Goal: Information Seeking & Learning: Learn about a topic

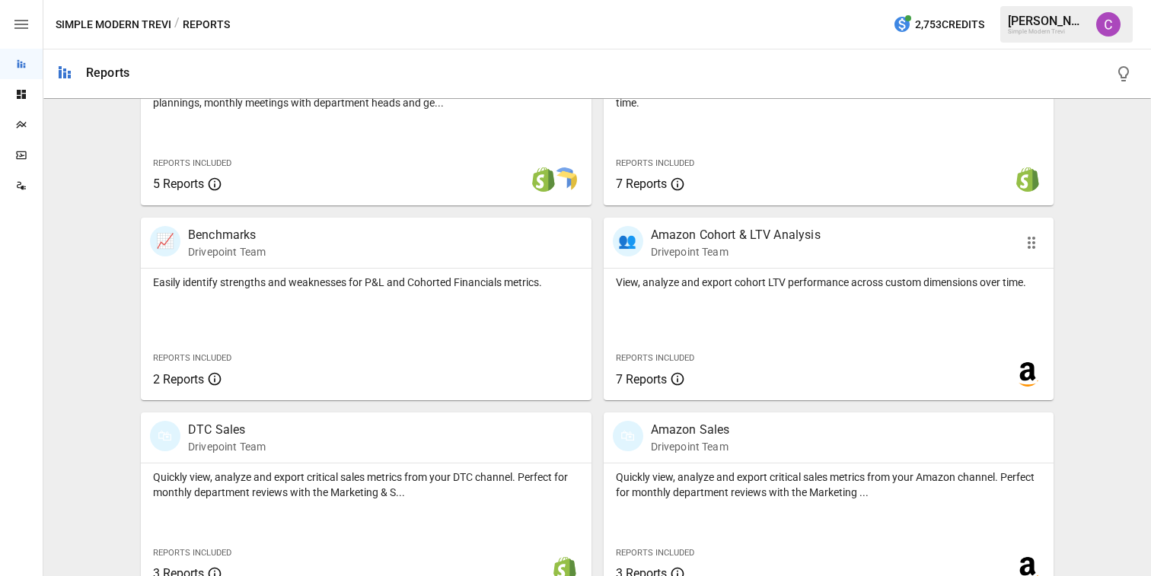
scroll to position [604, 0]
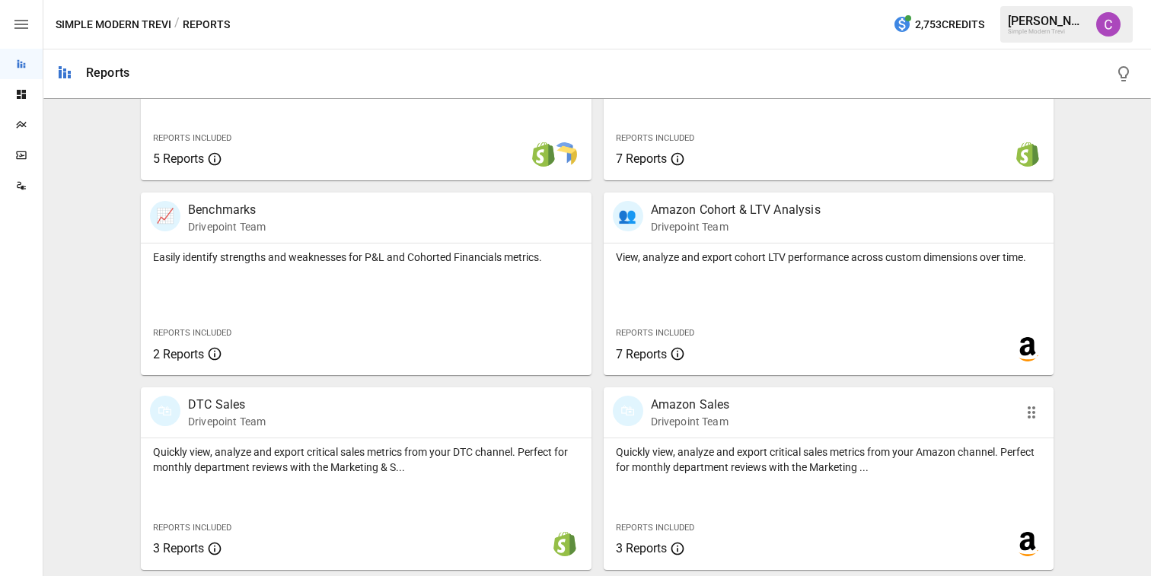
click at [720, 469] on p "Quickly view, analyze and export critical sales metrics from your Amazon channe…" at bounding box center [829, 459] width 426 height 30
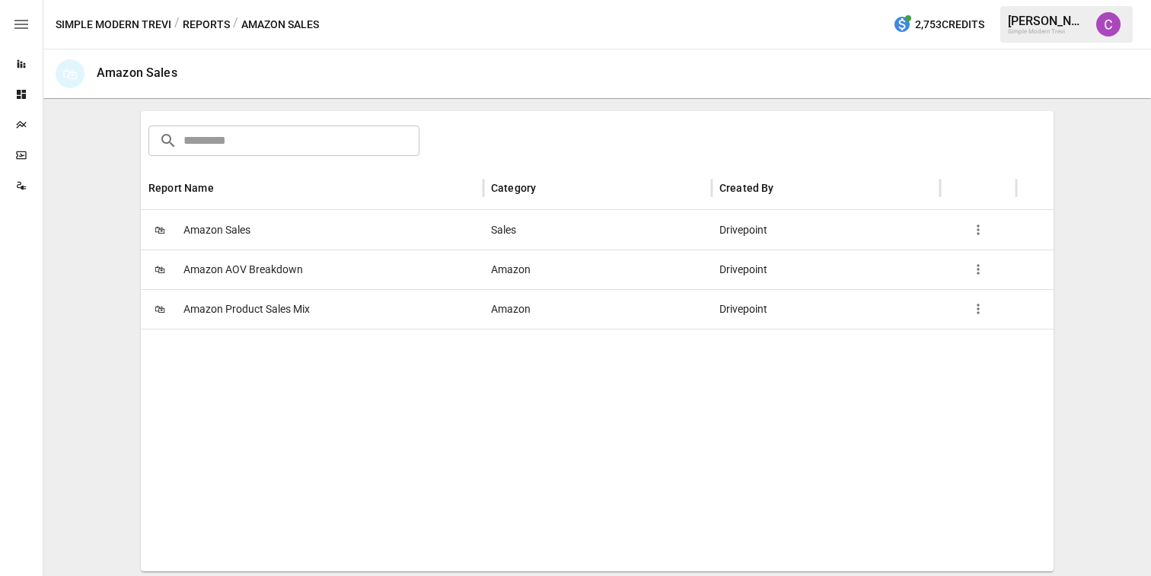
scroll to position [238, 0]
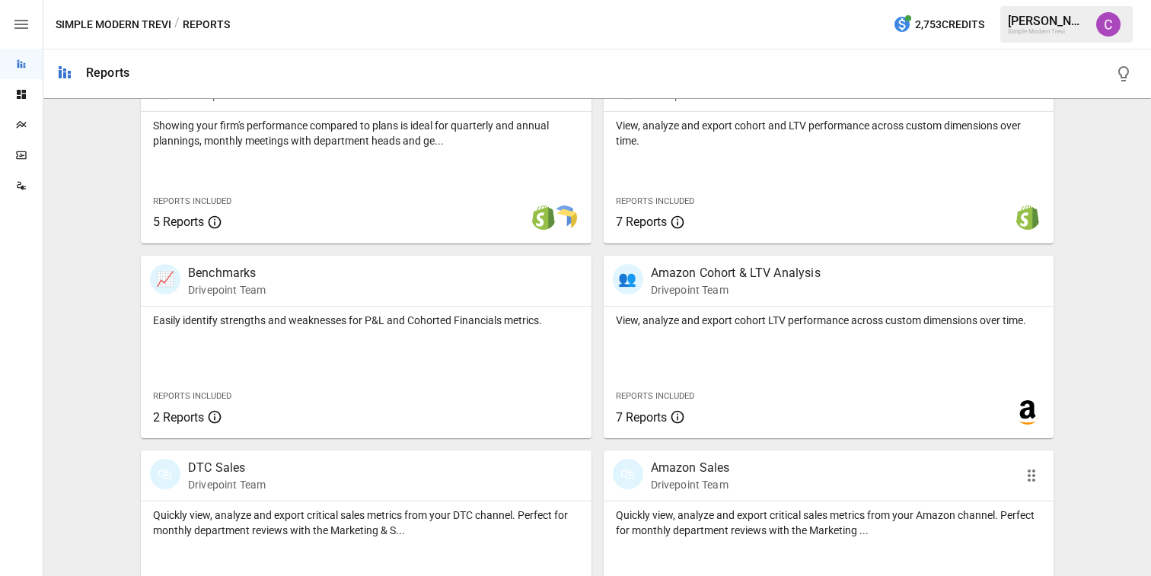
scroll to position [536, 0]
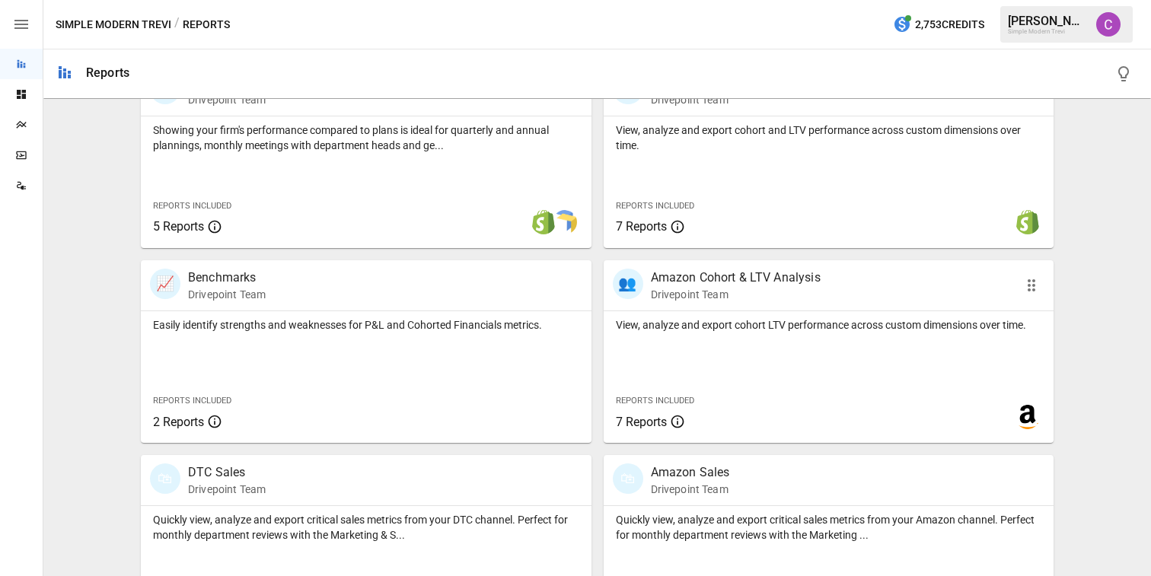
click at [684, 330] on p "View, analyze and export cohort LTV performance across custom dimensions over t…" at bounding box center [829, 324] width 426 height 15
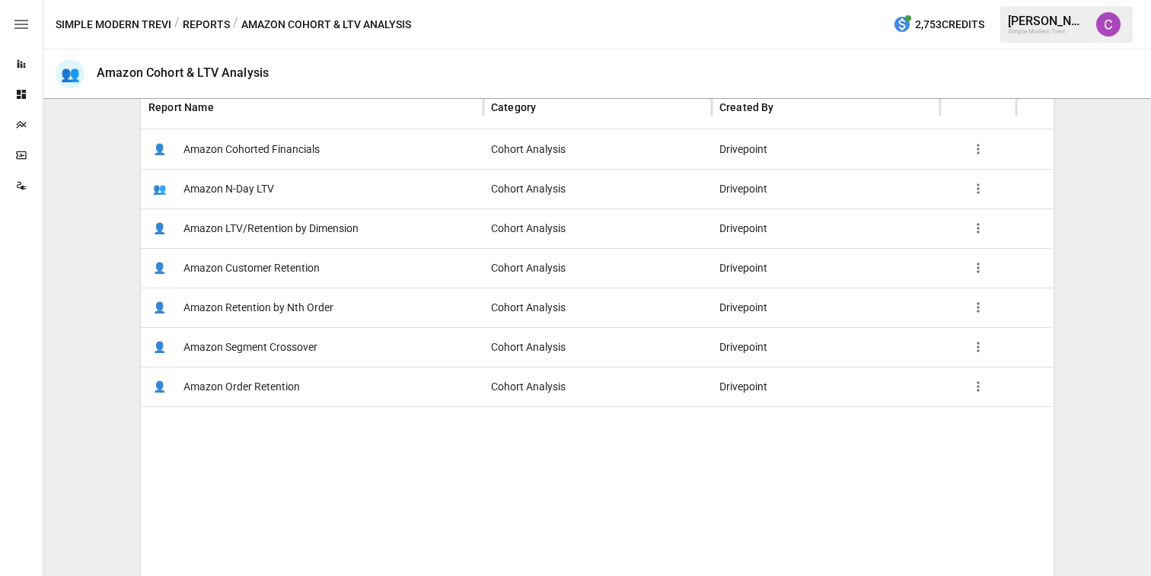
scroll to position [307, 0]
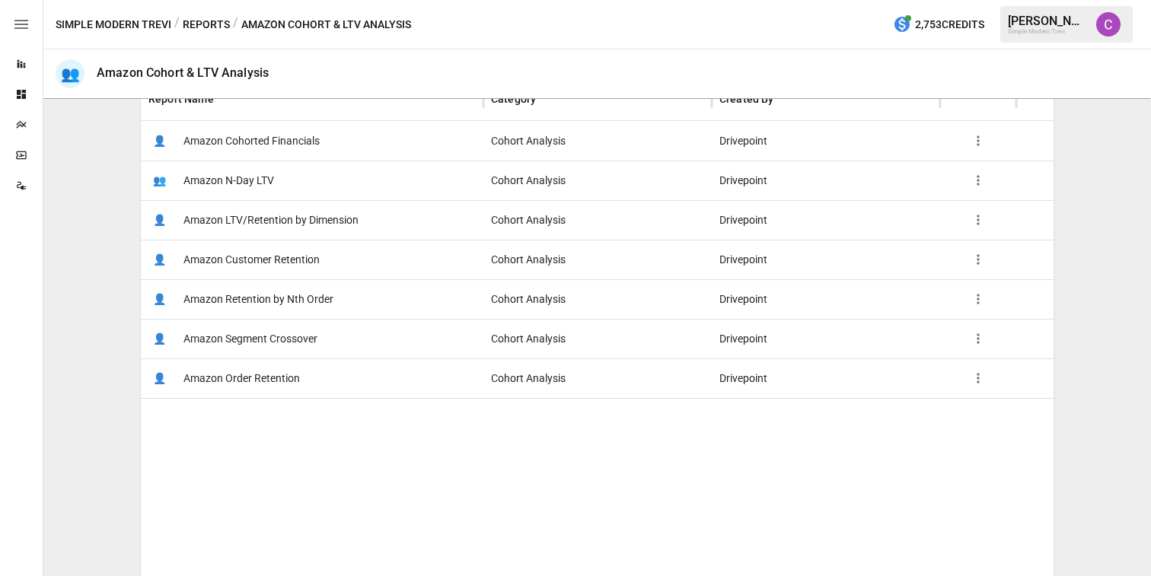
click at [301, 261] on span "Amazon Customer Retention" at bounding box center [251, 260] width 136 height 39
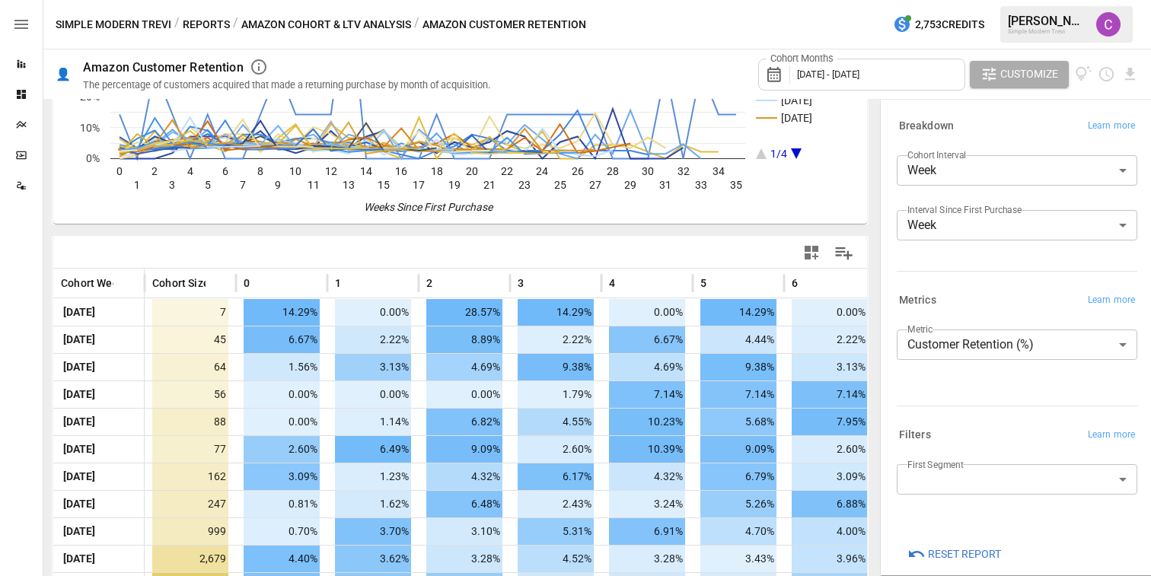
scroll to position [169, 0]
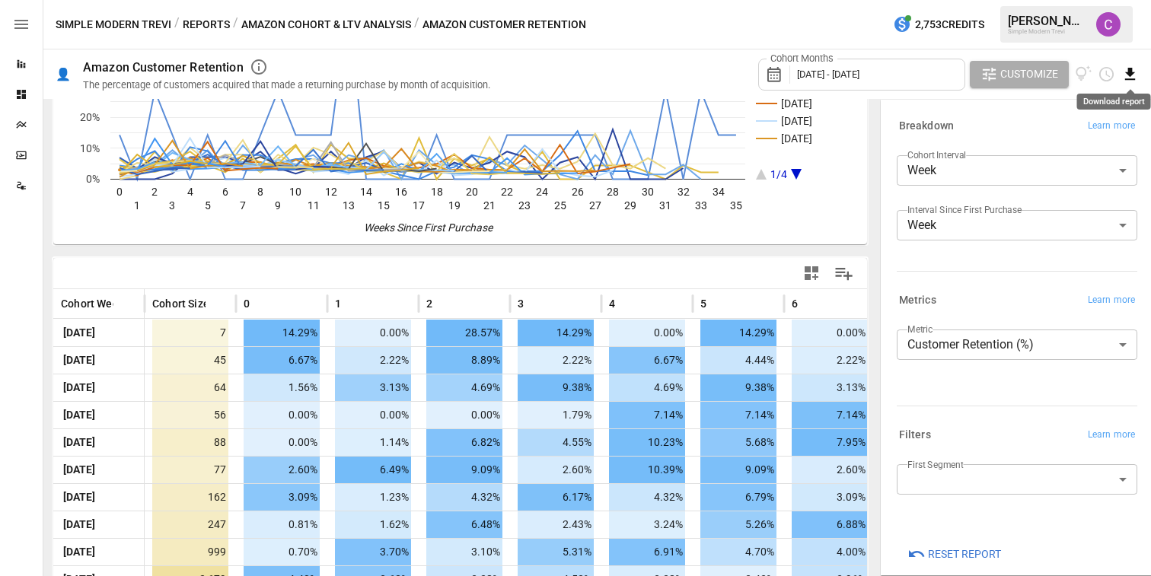
click at [1122, 81] on icon "Download report" at bounding box center [1130, 74] width 18 height 18
click at [1056, 129] on li "Download as CSV" at bounding box center [1078, 134] width 121 height 30
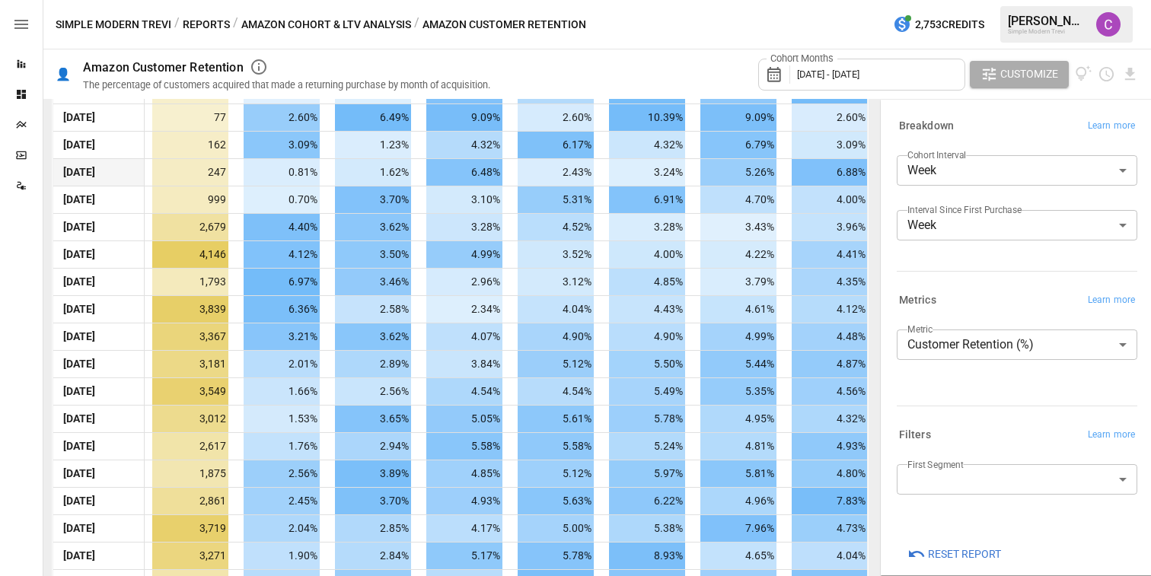
scroll to position [904, 0]
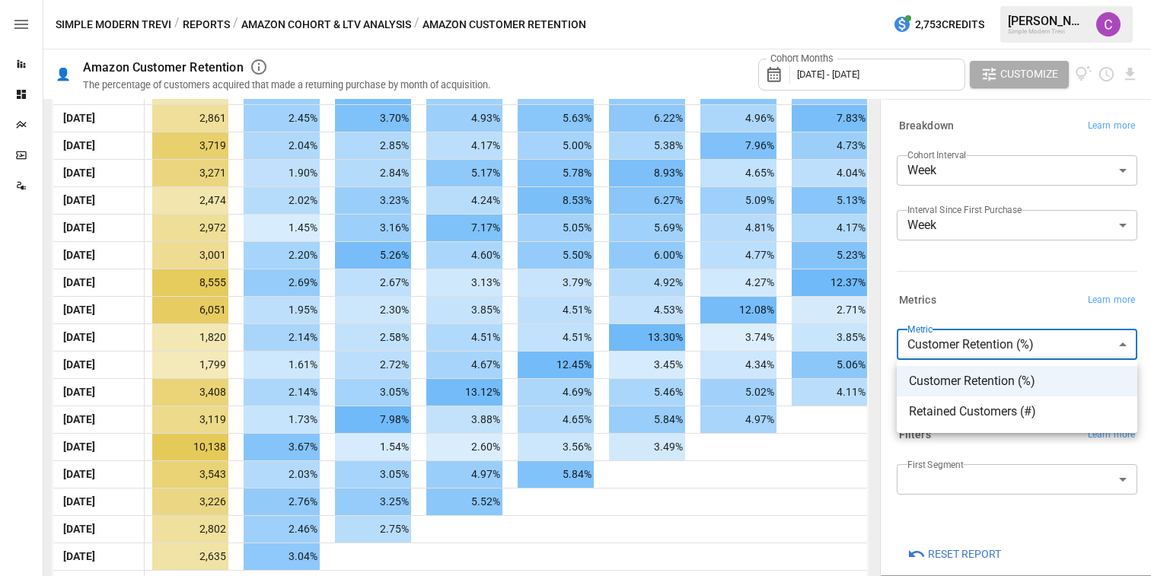
click at [930, 0] on body "Reports Dashboards Plans SmartModel ™ Data Sources Simple Modern Trevi / Report…" at bounding box center [575, 0] width 1151 height 0
click at [930, 341] on div at bounding box center [575, 288] width 1151 height 576
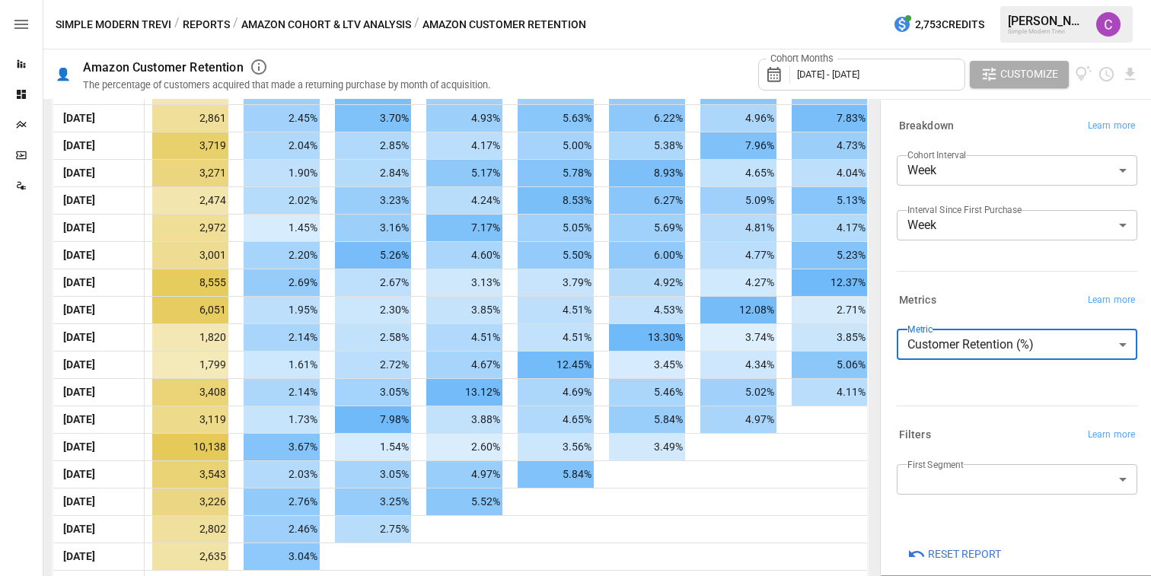
click at [936, 0] on body "Reports Dashboards Plans SmartModel ™ Data Sources Simple Modern Trevi / Report…" at bounding box center [575, 0] width 1151 height 0
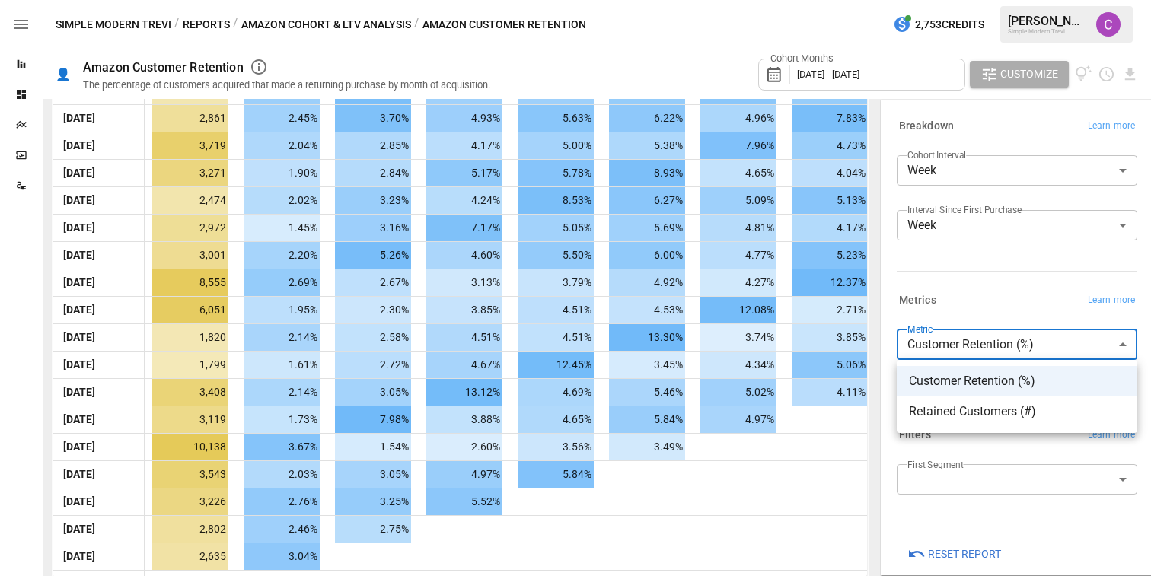
click at [935, 405] on span "Retained Customers (#)" at bounding box center [1017, 412] width 216 height 18
type input "**********"
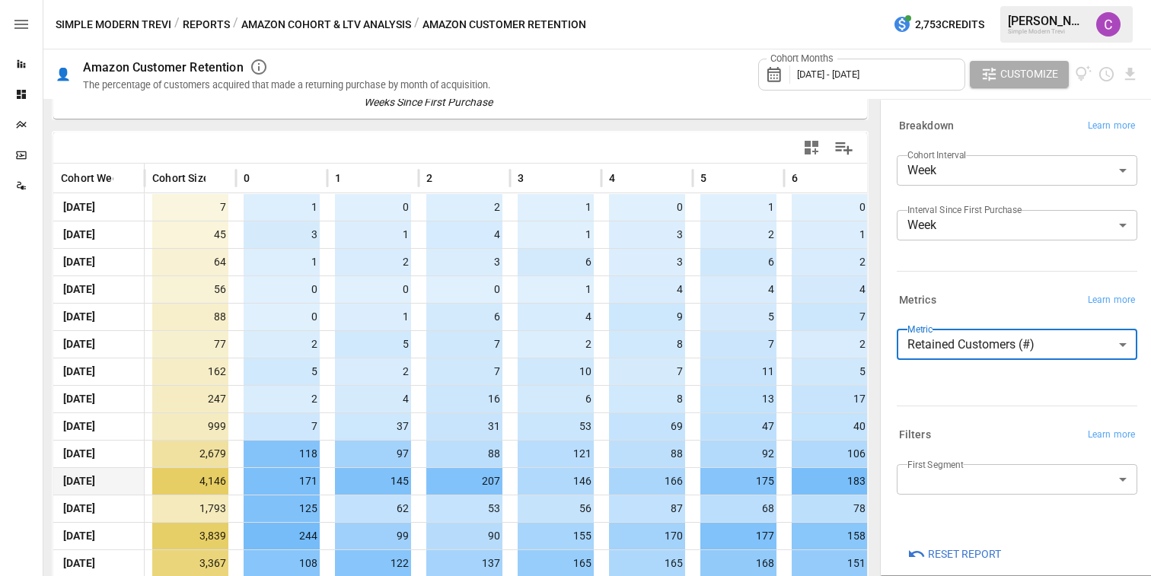
scroll to position [155, 0]
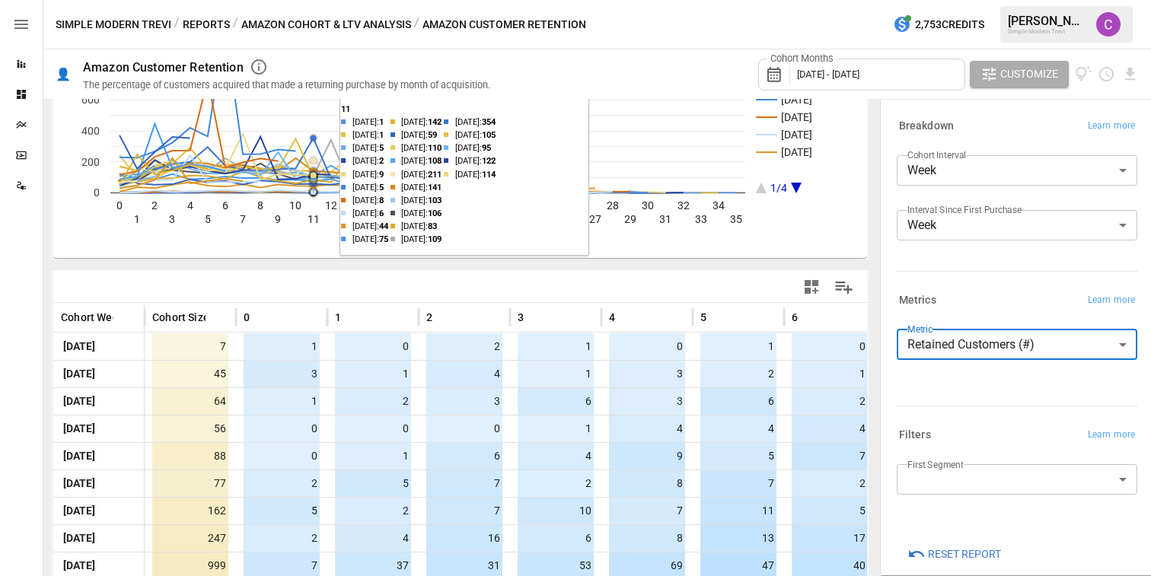
click at [355, 22] on button "Amazon Cohort & LTV Analysis" at bounding box center [326, 24] width 170 height 19
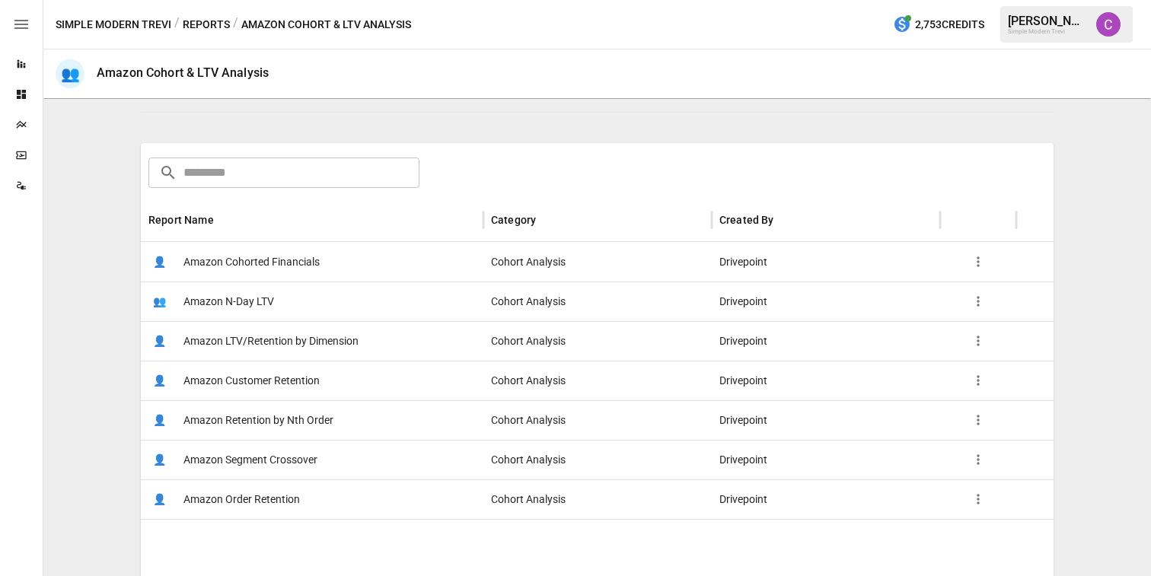
scroll to position [194, 0]
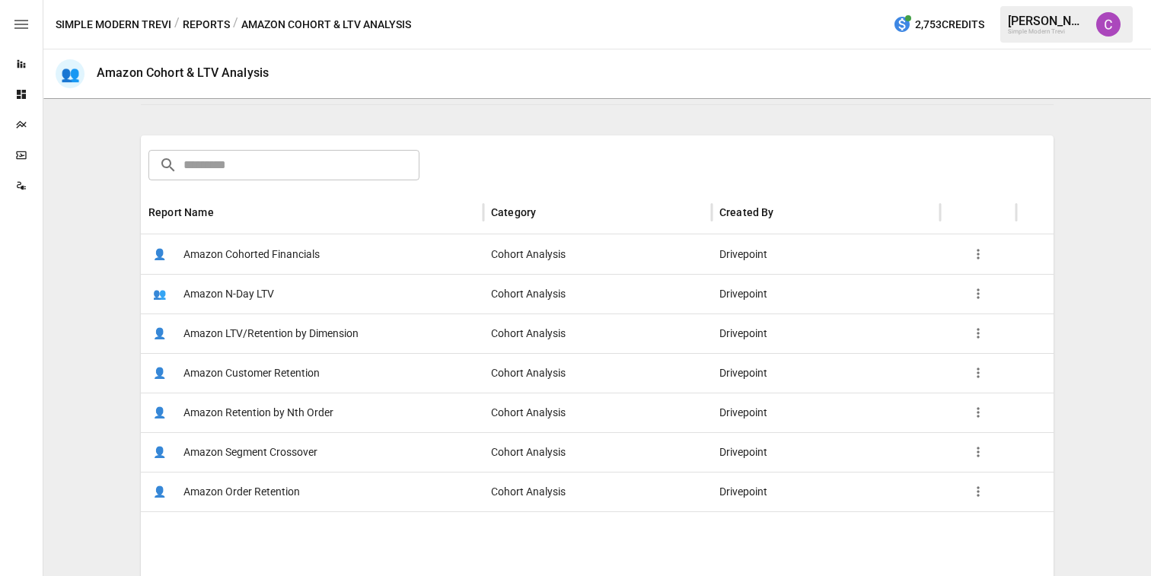
click at [266, 492] on span "Amazon Order Retention" at bounding box center [241, 492] width 116 height 39
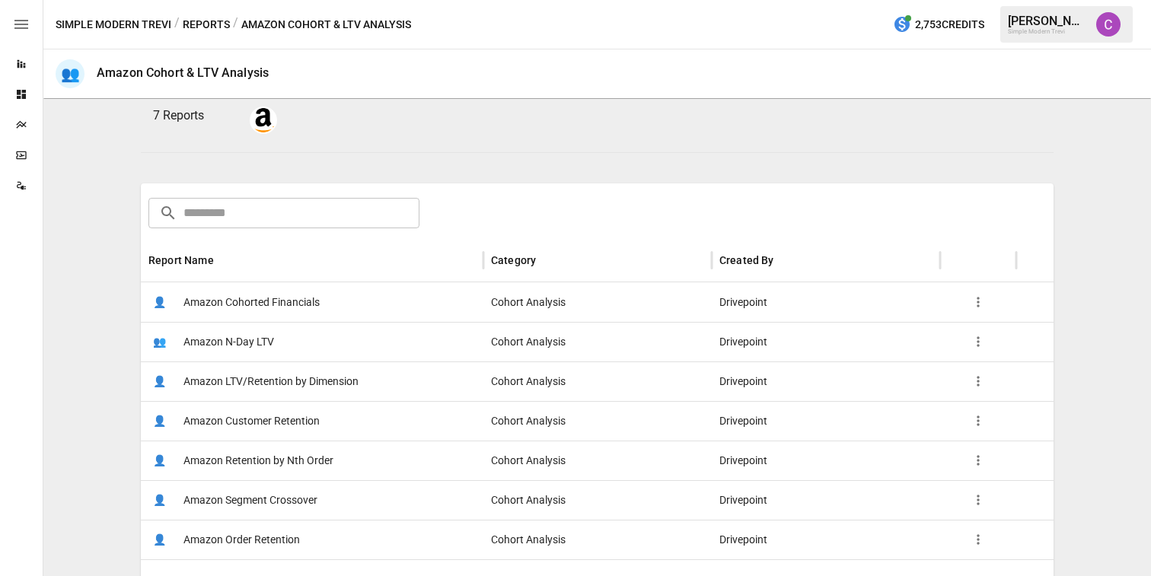
scroll to position [167, 0]
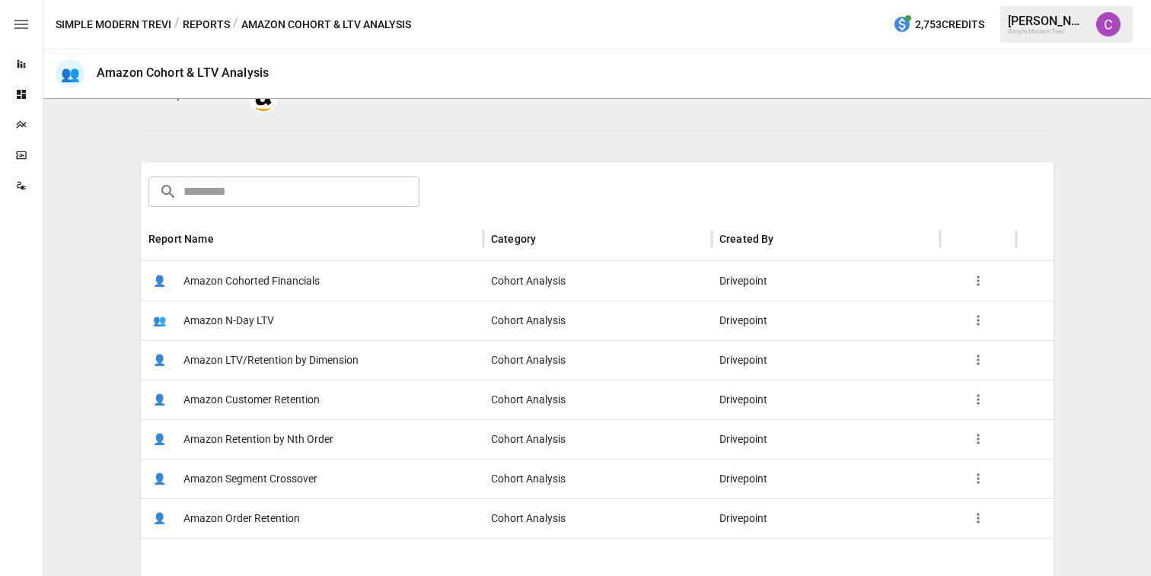
click at [297, 482] on span "Amazon Segment Crossover" at bounding box center [250, 479] width 134 height 39
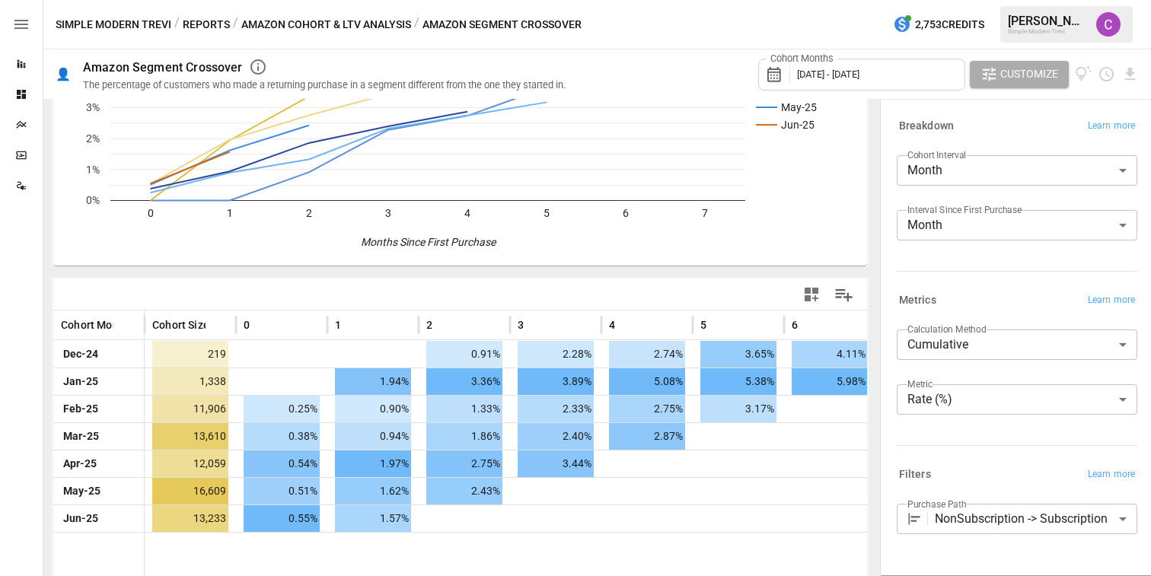
scroll to position [154, 0]
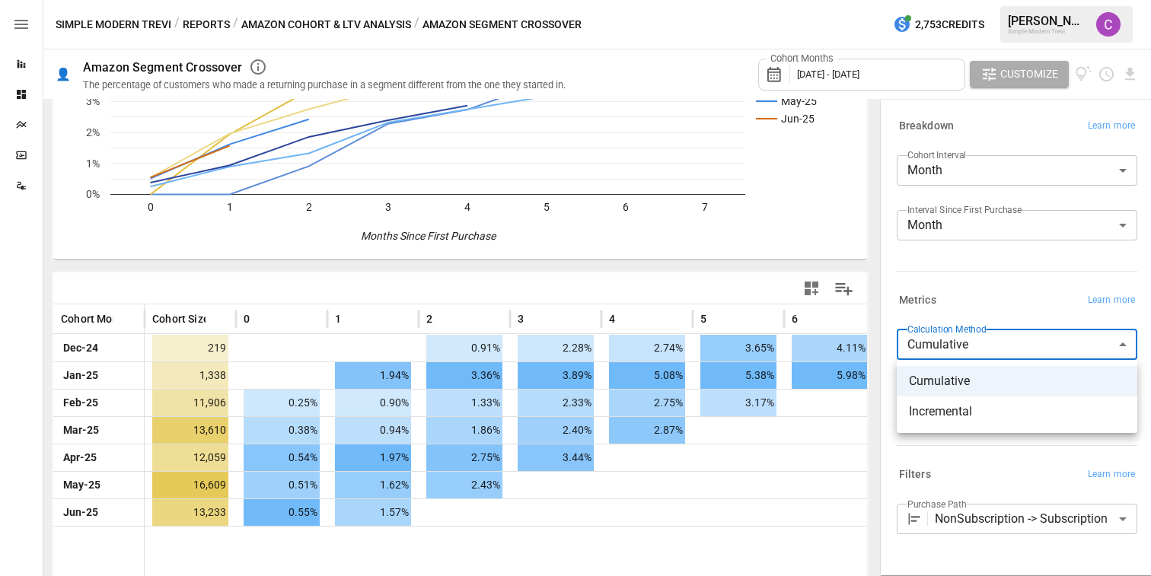
click at [1031, 0] on body "**********" at bounding box center [575, 0] width 1151 height 0
click at [1009, 417] on span "Incremental" at bounding box center [1017, 412] width 216 height 18
type input "**********"
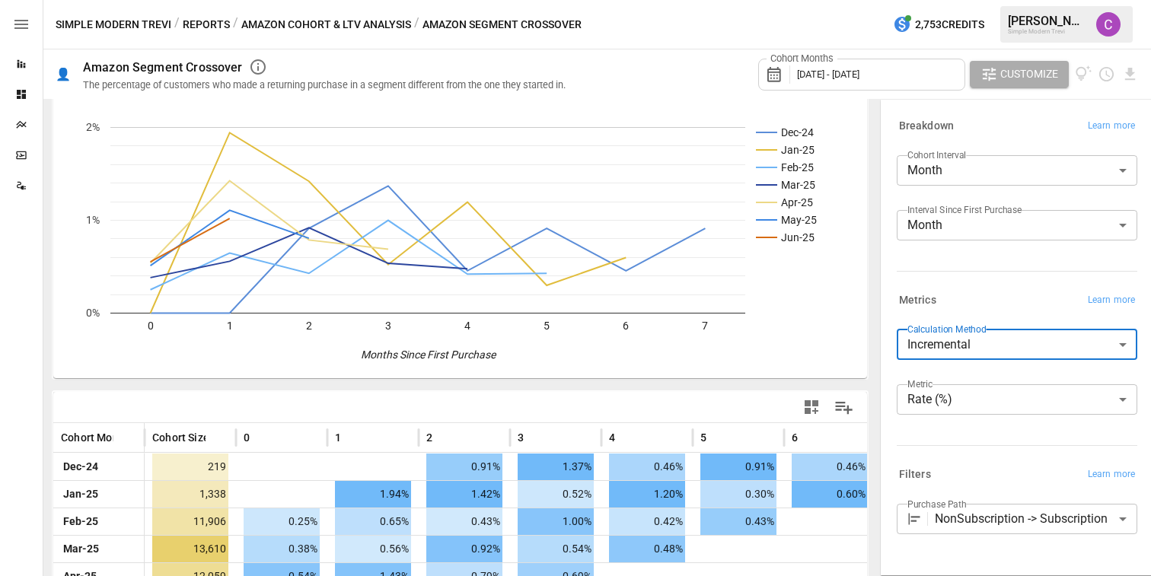
scroll to position [34, 0]
click at [324, 19] on button "Amazon Cohort & LTV Analysis" at bounding box center [326, 24] width 170 height 19
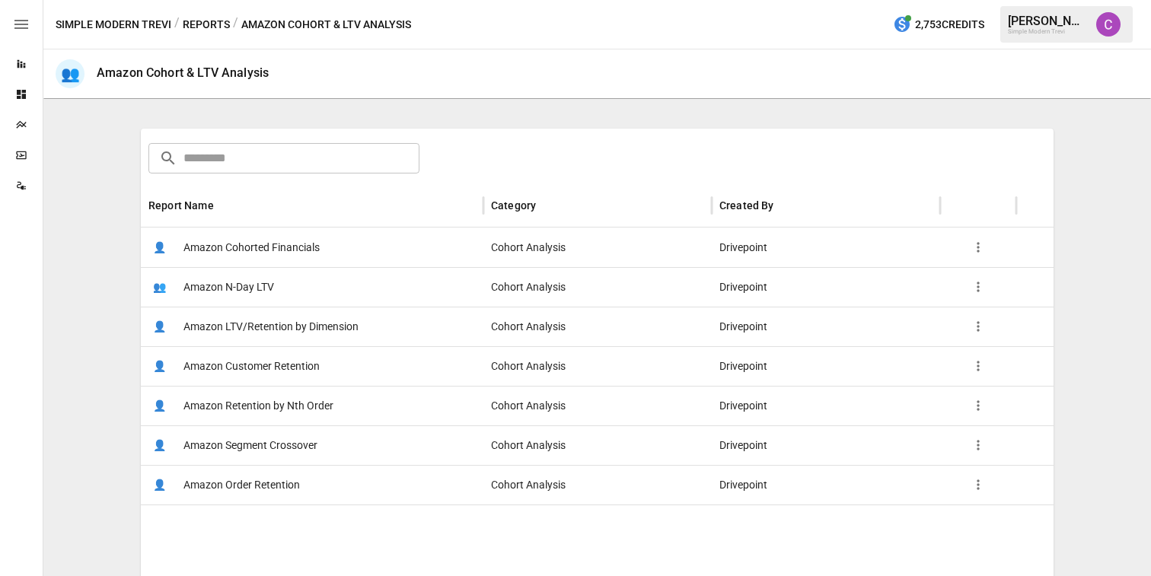
scroll to position [204, 0]
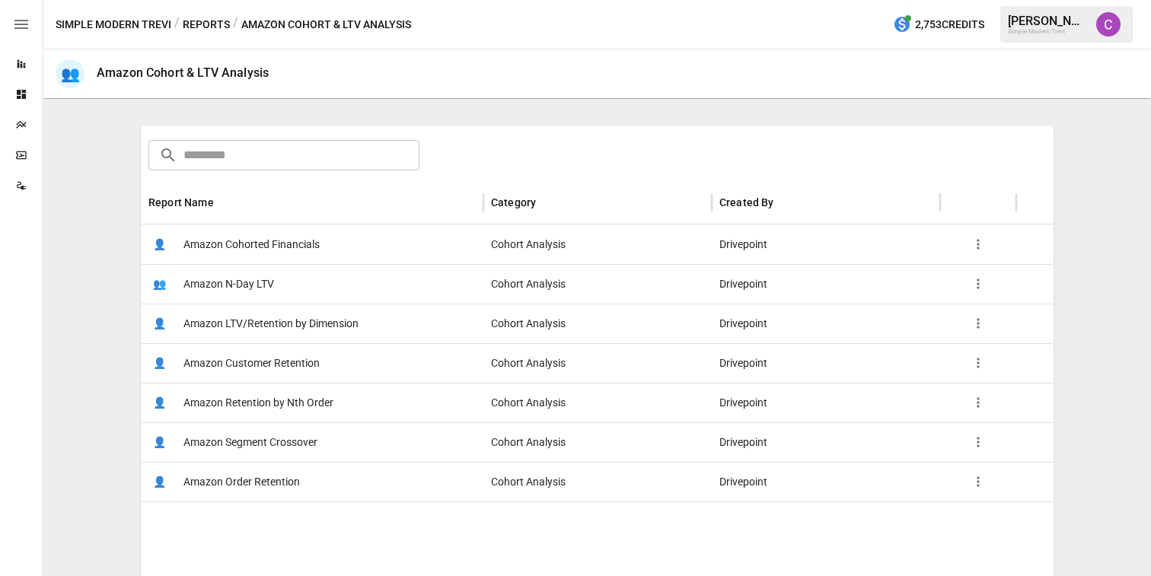
click at [288, 323] on span "Amazon LTV/Retention by Dimension" at bounding box center [270, 323] width 175 height 39
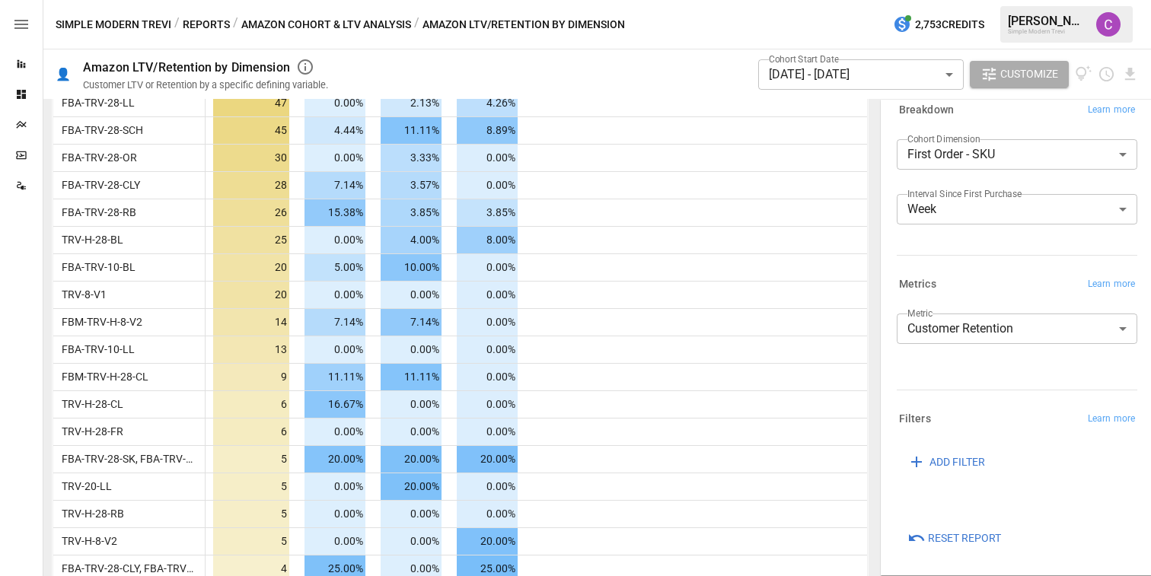
scroll to position [690, 0]
